Goal: Task Accomplishment & Management: Manage account settings

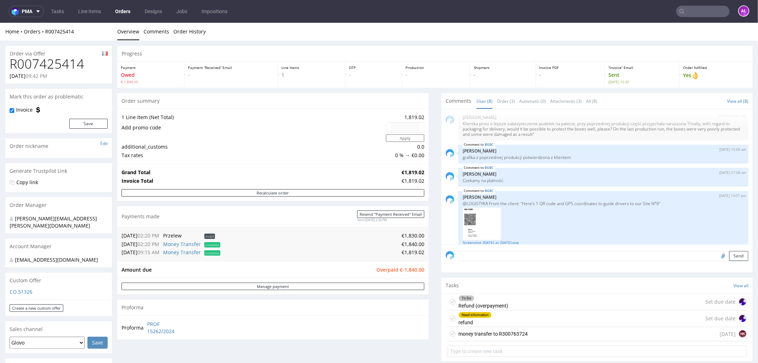
scroll to position [118, 0]
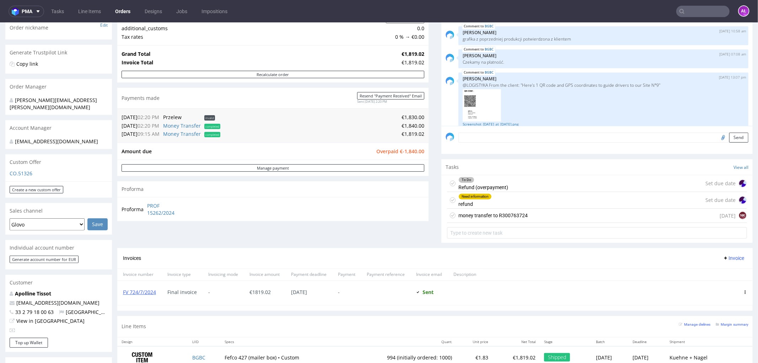
click at [492, 199] on div "Need information refund Set due date" at bounding box center [597, 199] width 300 height 17
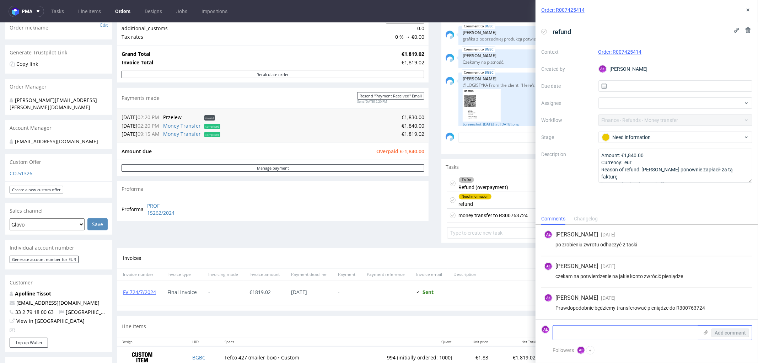
click at [642, 327] on textarea at bounding box center [626, 332] width 146 height 14
drag, startPoint x: 716, startPoint y: 308, endPoint x: 647, endPoint y: 311, distance: 69.0
click at [647, 311] on div "AŁ [PERSON_NAME] [DATE] [DATE] 12:39 Prawdopodobnie będziemy transferować pieni…" at bounding box center [646, 303] width 211 height 31
copy div "pieniądze do R300763724"
click at [638, 332] on textarea at bounding box center [626, 332] width 146 height 14
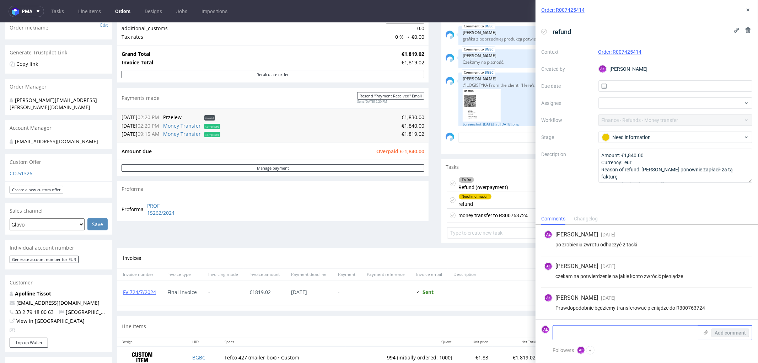
paste textarea "pieniądze do R300763724"
drag, startPoint x: 402, startPoint y: 125, endPoint x: 417, endPoint y: 125, distance: 14.9
click at [417, 125] on td "€1,840.00" at bounding box center [323, 125] width 202 height 9
drag, startPoint x: 394, startPoint y: 124, endPoint x: 417, endPoint y: 125, distance: 22.8
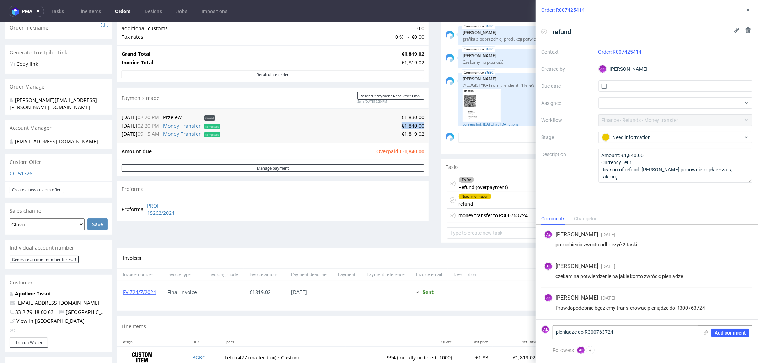
click at [417, 125] on td "€1,840.00" at bounding box center [323, 125] width 202 height 9
copy td "€1,840.00"
paste textarea "€1,840.00"
drag, startPoint x: 577, startPoint y: 332, endPoint x: 535, endPoint y: 333, distance: 42.3
click at [577, 334] on textarea "€1,840.00 do R300763724" at bounding box center [626, 332] width 146 height 14
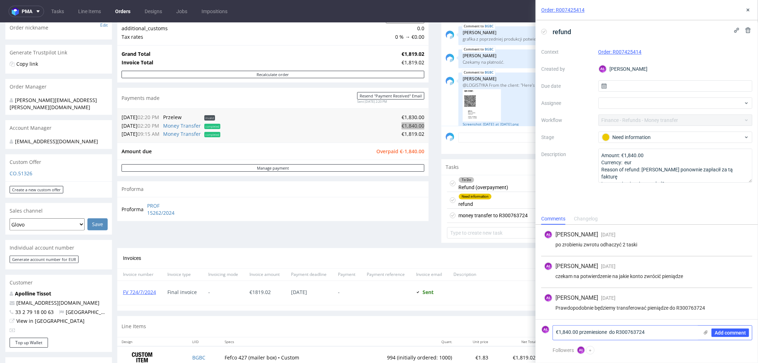
click at [577, 333] on textarea "€1,840.00 przeniesione do R300763724" at bounding box center [626, 332] width 146 height 14
click at [609, 333] on textarea "€1,840.00 przeniesione do R300763724" at bounding box center [626, 332] width 146 height 14
type textarea "€1,840.00 przeniesione do R300763724"
click at [730, 330] on span "Add comment" at bounding box center [729, 332] width 31 height 5
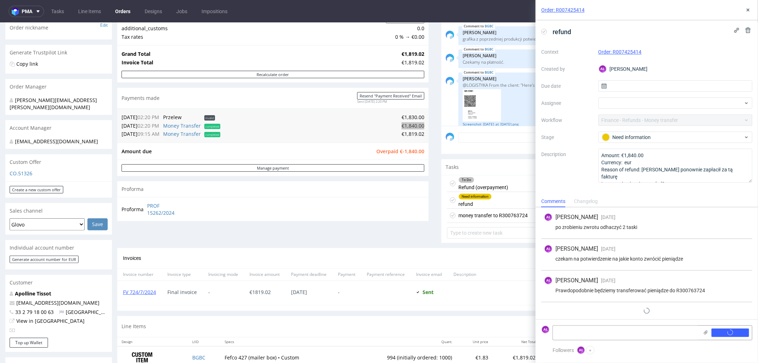
scroll to position [0, 0]
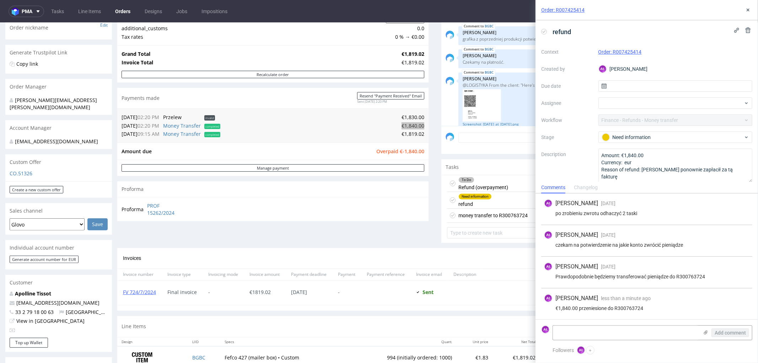
click at [541, 30] on icon at bounding box center [544, 32] width 6 height 6
click at [748, 7] on icon at bounding box center [748, 10] width 6 height 6
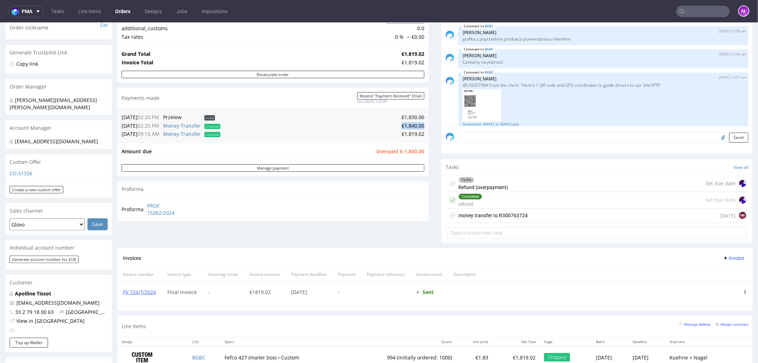
drag, startPoint x: 571, startPoint y: 66, endPoint x: 515, endPoint y: 138, distance: 90.9
click at [475, 183] on div "To Do Refund (overpayment)" at bounding box center [483, 183] width 50 height 16
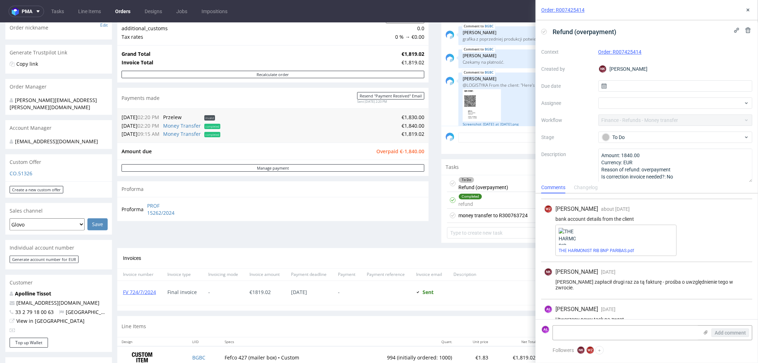
scroll to position [94, 0]
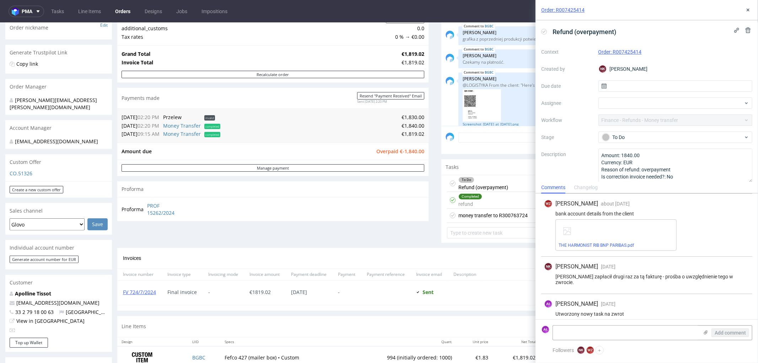
click at [545, 29] on icon at bounding box center [544, 32] width 6 height 6
click at [747, 11] on use at bounding box center [747, 10] width 3 height 3
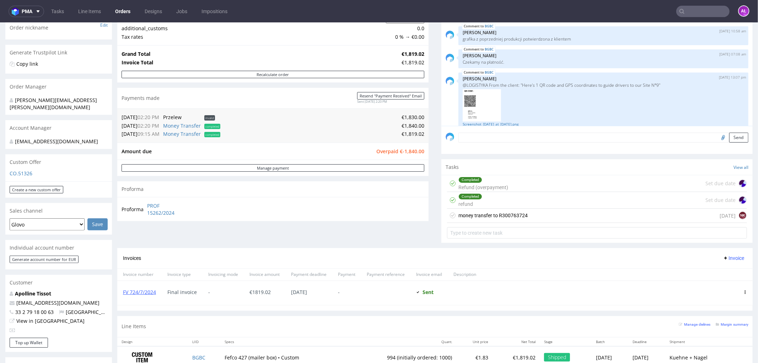
click at [513, 198] on div "Completed refund Set due date" at bounding box center [597, 199] width 300 height 17
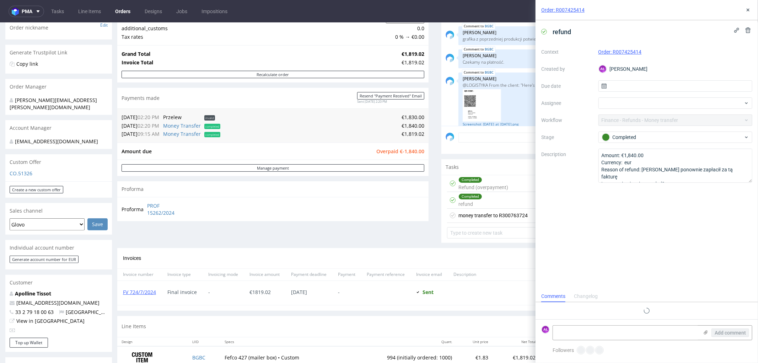
scroll to position [0, 0]
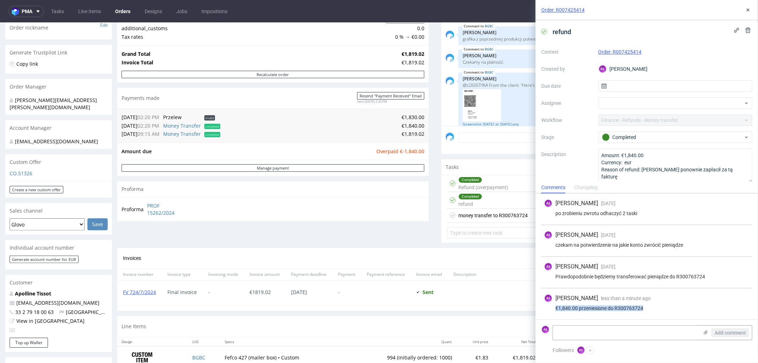
drag, startPoint x: 653, startPoint y: 308, endPoint x: 553, endPoint y: 310, distance: 99.5
click at [553, 310] on div "€1,840.00 przeniesione do R300763724" at bounding box center [646, 308] width 205 height 6
copy div "€1,840.00 przeniesione do R300763724"
click at [748, 8] on icon at bounding box center [748, 10] width 6 height 6
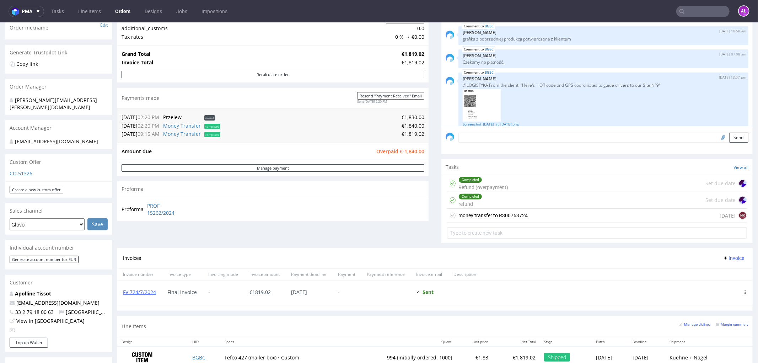
click at [593, 181] on div "Completed Refund (overpayment) Set due date" at bounding box center [597, 183] width 300 height 17
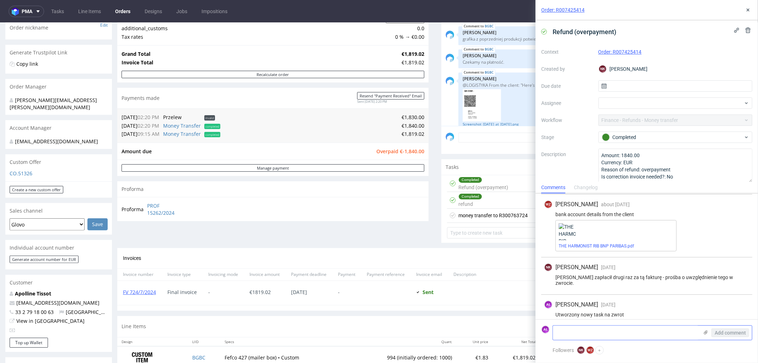
scroll to position [94, 0]
click at [668, 333] on textarea at bounding box center [626, 332] width 146 height 14
paste textarea "€1,840.00 przeniesione do R300763724"
type textarea "€1,840.00 przeniesione do R300763724"
click at [728, 339] on div "Add comment" at bounding box center [724, 332] width 53 height 14
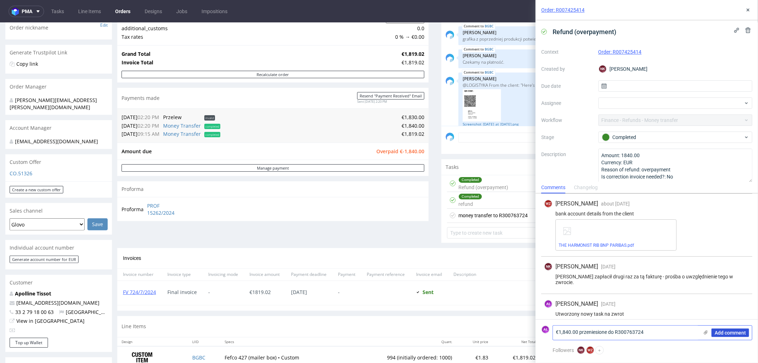
click at [728, 331] on span "Add comment" at bounding box center [729, 332] width 31 height 5
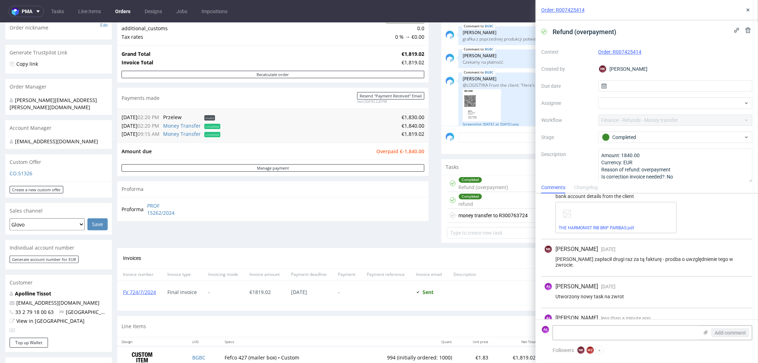
scroll to position [126, 0]
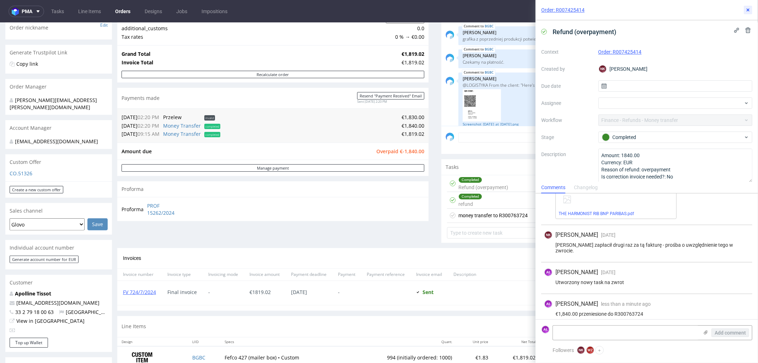
click at [748, 7] on icon at bounding box center [748, 10] width 6 height 6
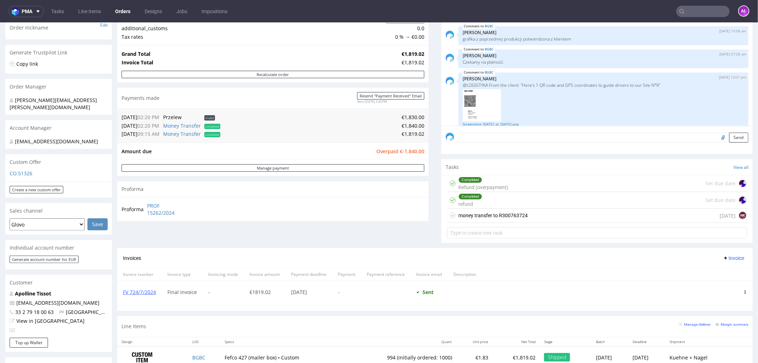
click at [508, 215] on div "money transfer to R300763724" at bounding box center [492, 215] width 69 height 9
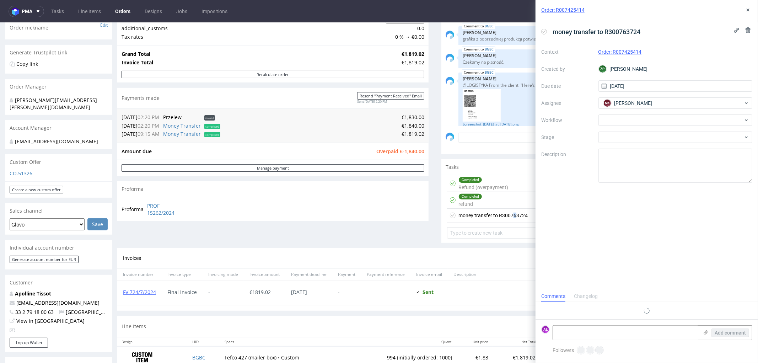
scroll to position [5, 0]
click at [610, 334] on textarea at bounding box center [626, 332] width 146 height 14
paste textarea "€1,840.00 przeniesione do R300763724"
type textarea "€1,840.00 przeniesione do R300763724"
click at [726, 330] on span "Add comment" at bounding box center [729, 332] width 31 height 5
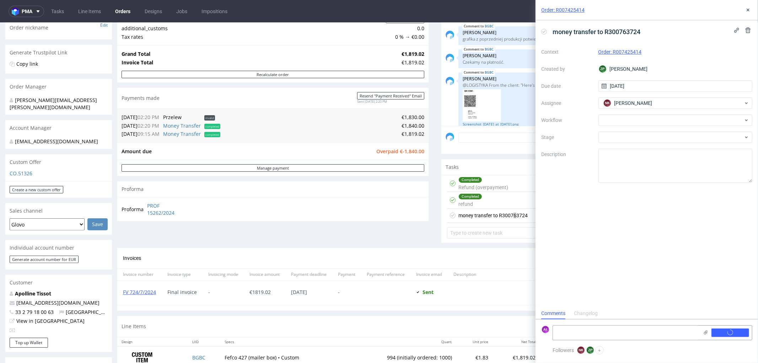
scroll to position [0, 0]
drag, startPoint x: 747, startPoint y: 10, endPoint x: 740, endPoint y: 15, distance: 9.0
click at [748, 10] on use at bounding box center [747, 10] width 3 height 3
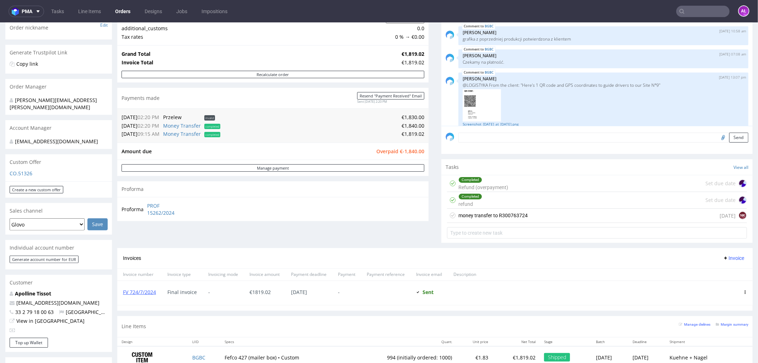
click at [472, 139] on textarea at bounding box center [603, 137] width 290 height 10
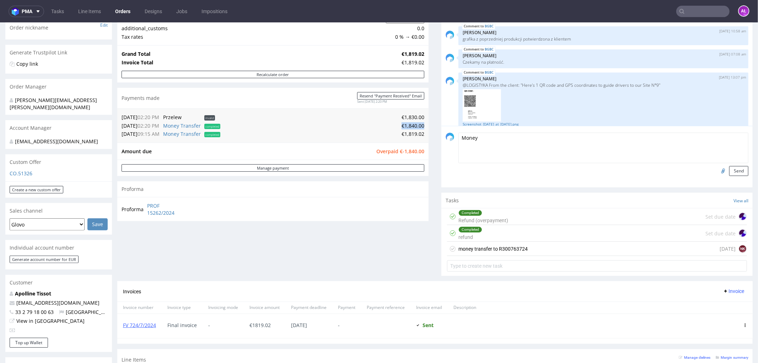
drag, startPoint x: 395, startPoint y: 125, endPoint x: 418, endPoint y: 126, distance: 22.7
click at [418, 126] on td "€1,840.00" at bounding box center [323, 125] width 202 height 9
copy td "€1,840.00"
click at [526, 149] on textarea "Money" at bounding box center [603, 147] width 290 height 31
paste textarea "€1,840.00"
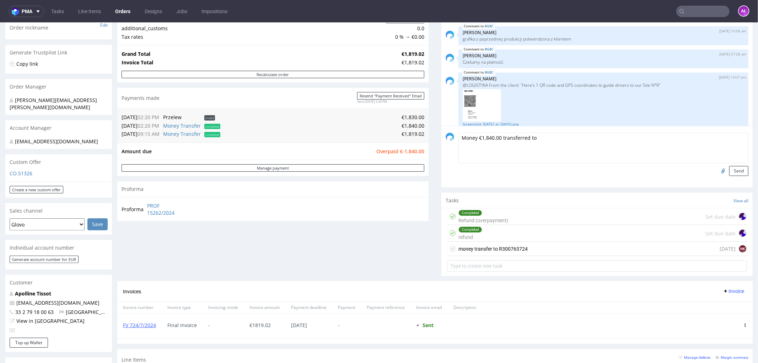
paste textarea "R300763724"
type textarea "Money €1,840.00 transferred to R300763724"
click at [729, 171] on button "Send" at bounding box center [738, 171] width 19 height 10
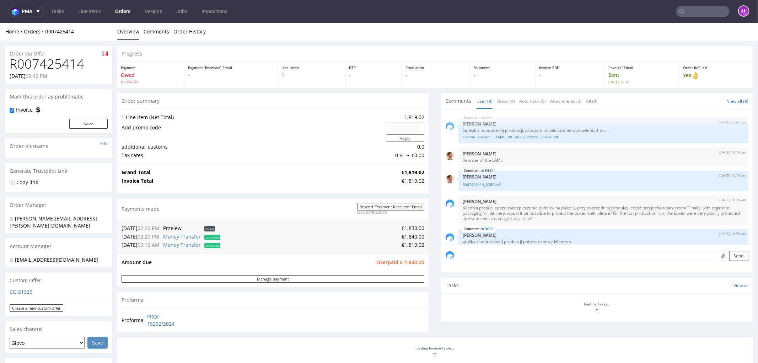
scroll to position [139, 0]
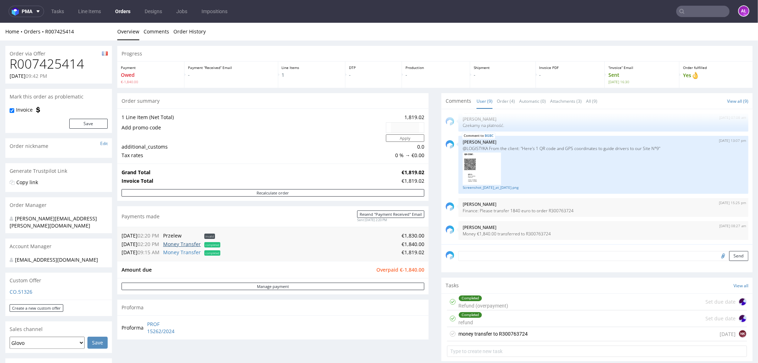
click at [190, 243] on link "Money Transfer" at bounding box center [182, 243] width 38 height 7
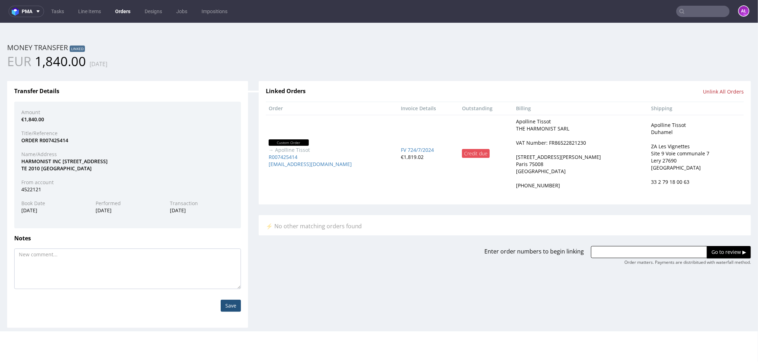
scroll to position [0, 0]
click at [720, 93] on input "Unlink All Orders" at bounding box center [723, 91] width 41 height 7
click at [655, 98] on icon at bounding box center [657, 96] width 4 height 5
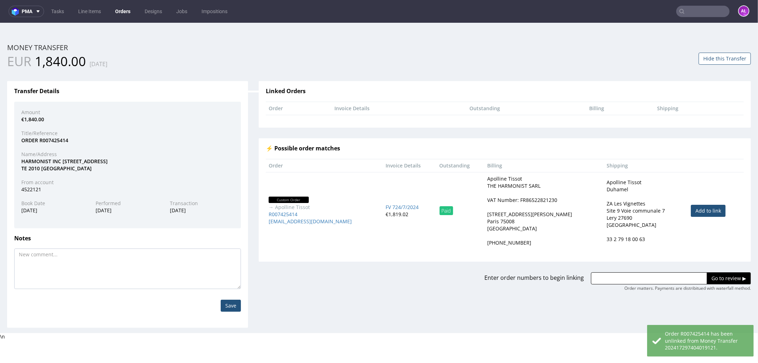
click at [672, 280] on input "text" at bounding box center [649, 278] width 116 height 12
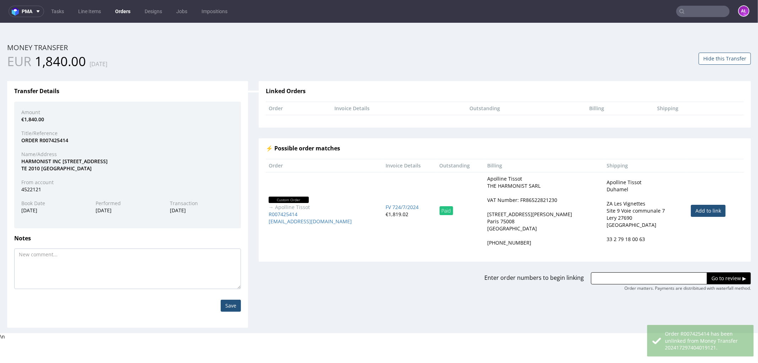
paste input "R300763724"
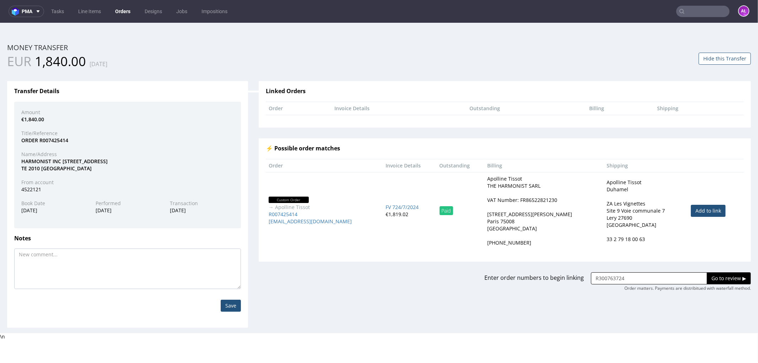
type input "R300763724"
click at [714, 277] on input "Go to review ▶" at bounding box center [729, 278] width 44 height 12
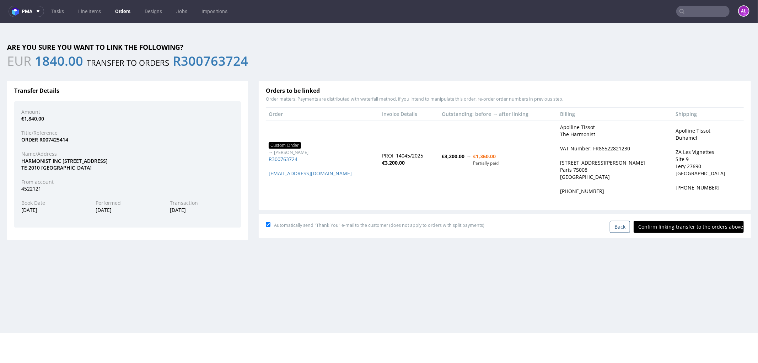
click at [658, 226] on input "Confirm linking transfer to the orders above" at bounding box center [688, 226] width 110 height 12
type input "In progress..."
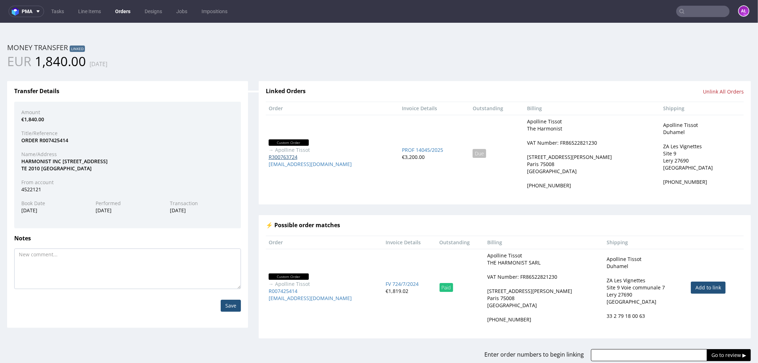
click at [288, 157] on link "R300763724" at bounding box center [283, 156] width 29 height 7
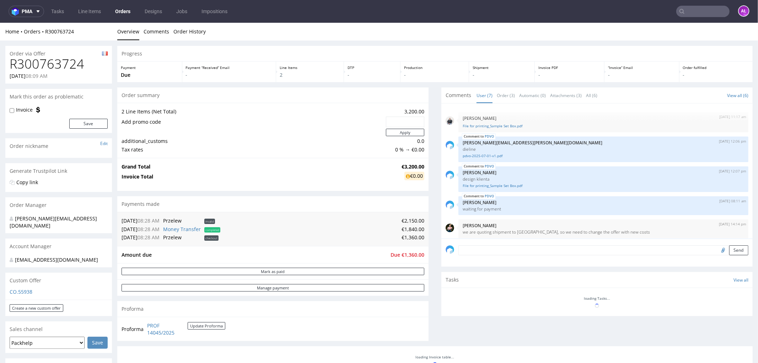
scroll to position [50, 0]
